Goal: Information Seeking & Learning: Learn about a topic

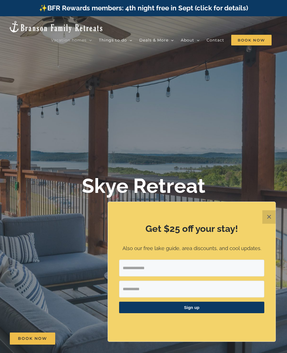
click at [270, 217] on button "✕" at bounding box center [269, 216] width 13 height 13
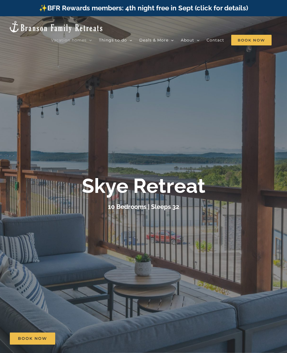
click at [155, 122] on span "Skye Retreat | 10 Bedrooms" at bounding box center [150, 124] width 47 height 4
click at [196, 38] on link "About" at bounding box center [190, 40] width 19 height 11
click at [206, 68] on span "📸 Guest photo gallery" at bounding box center [206, 70] width 39 height 4
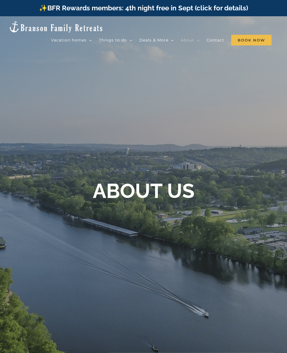
click at [146, 132] on span "Double Pineapple | 11 Bedrooms" at bounding box center [155, 134] width 56 height 4
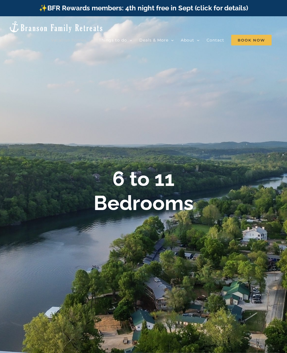
click at [149, 194] on b "6 to 11 Bedrooms" at bounding box center [144, 191] width 100 height 48
click at [150, 184] on b "6 to 11 Bedrooms" at bounding box center [144, 191] width 100 height 48
click at [179, 99] on div at bounding box center [143, 192] width 287 height 353
click at [209, 68] on span "📸 Guest photo gallery" at bounding box center [206, 70] width 39 height 4
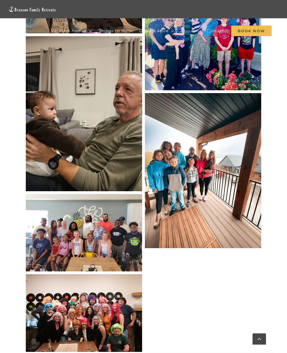
scroll to position [2687, 0]
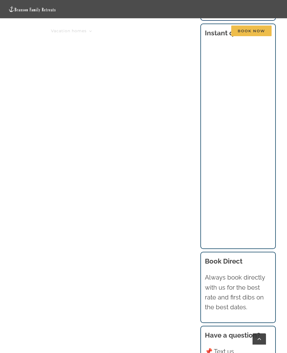
scroll to position [1388, 0]
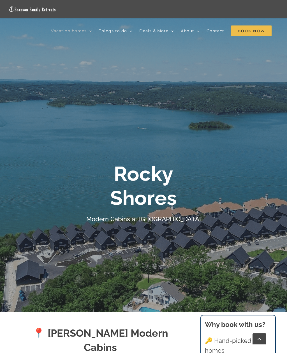
scroll to position [0, 0]
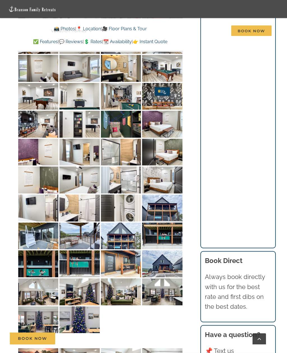
scroll to position [2193, 0]
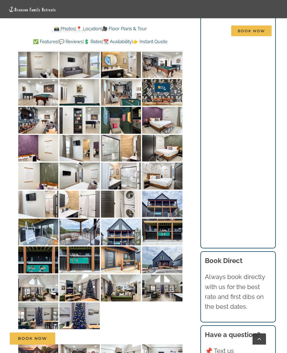
click at [120, 225] on img at bounding box center [121, 232] width 40 height 27
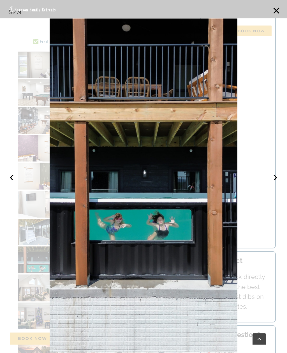
click at [272, 183] on button "›" at bounding box center [275, 177] width 12 height 12
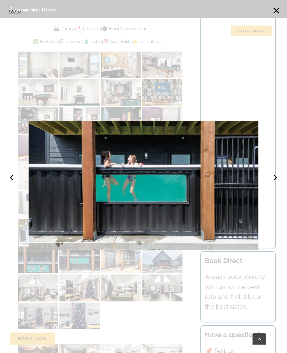
click at [273, 183] on button "›" at bounding box center [275, 177] width 12 height 12
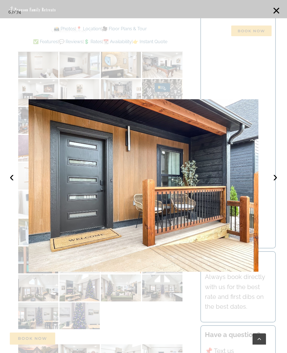
click at [272, 183] on button "›" at bounding box center [275, 177] width 12 height 12
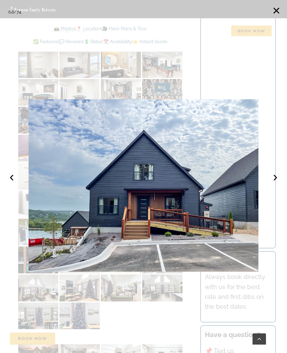
click at [274, 183] on button "›" at bounding box center [275, 177] width 12 height 12
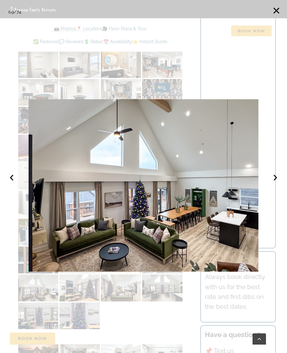
click at [272, 183] on button "›" at bounding box center [275, 177] width 12 height 12
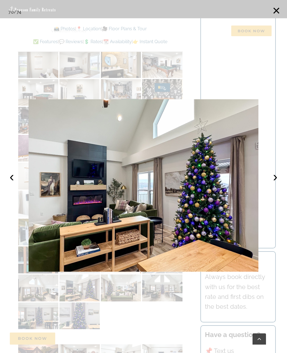
click at [272, 183] on button "›" at bounding box center [275, 177] width 12 height 12
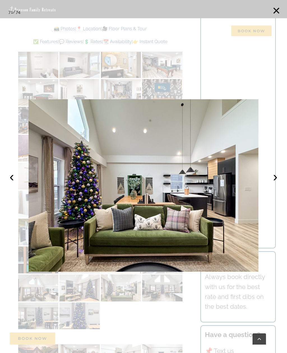
click at [274, 183] on button "›" at bounding box center [275, 177] width 12 height 12
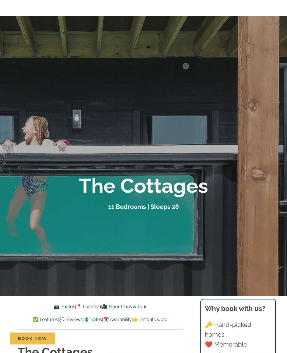
scroll to position [0, 0]
